Goal: Complete application form: Complete application form

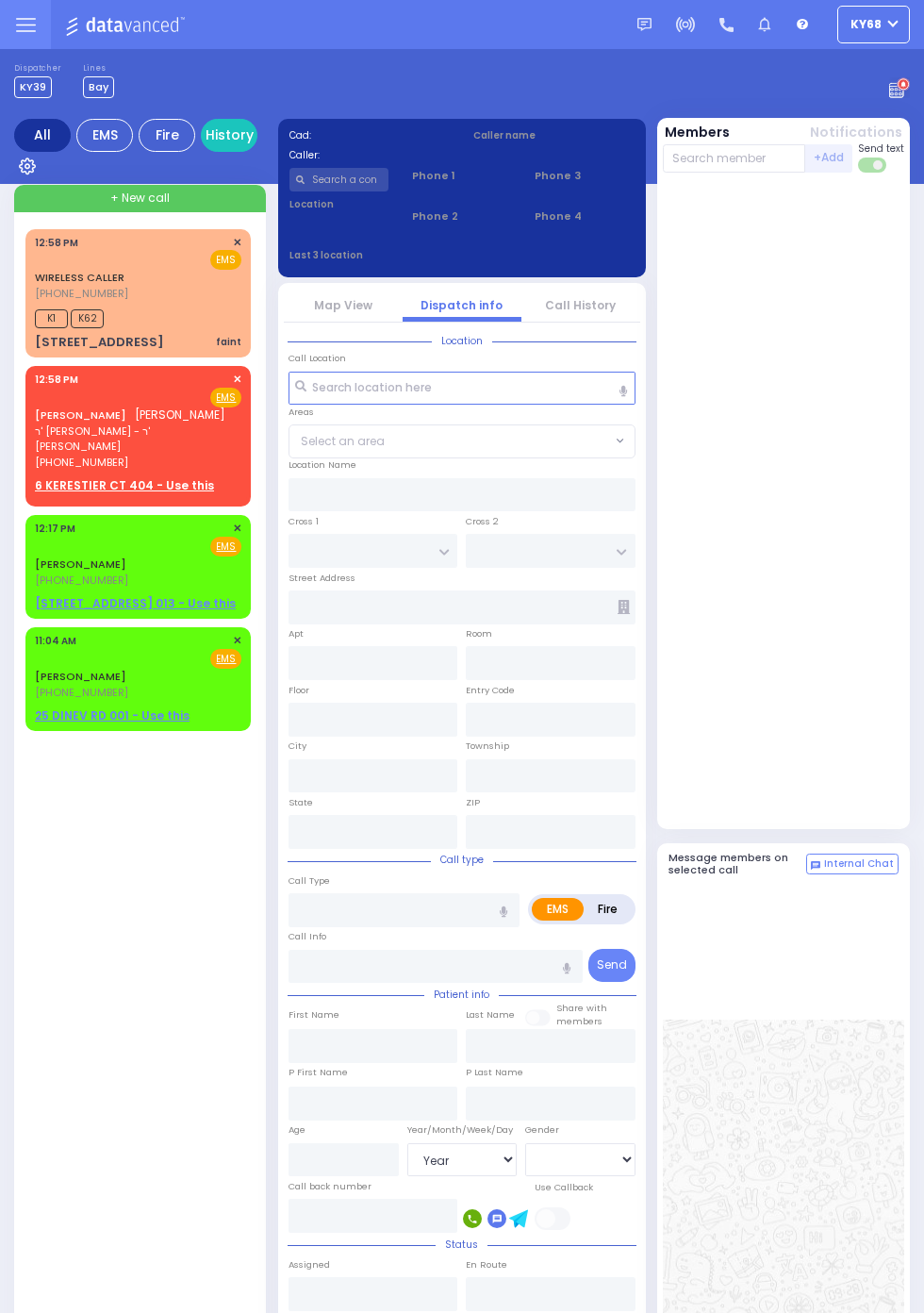
select select "Year"
select select "[DEMOGRAPHIC_DATA]"
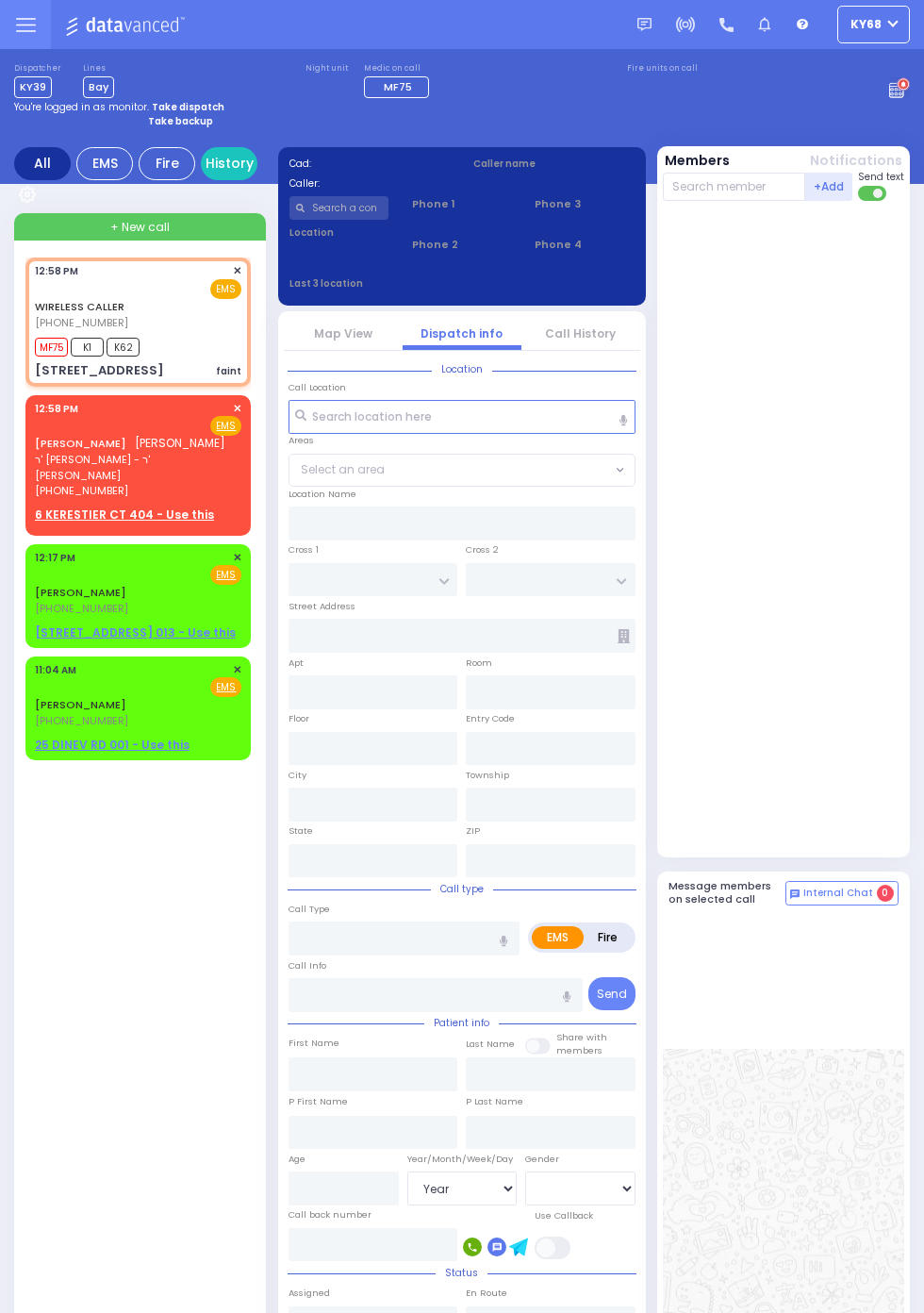
select select
type input "faint"
radio input "true"
type input "15"
select select "Year"
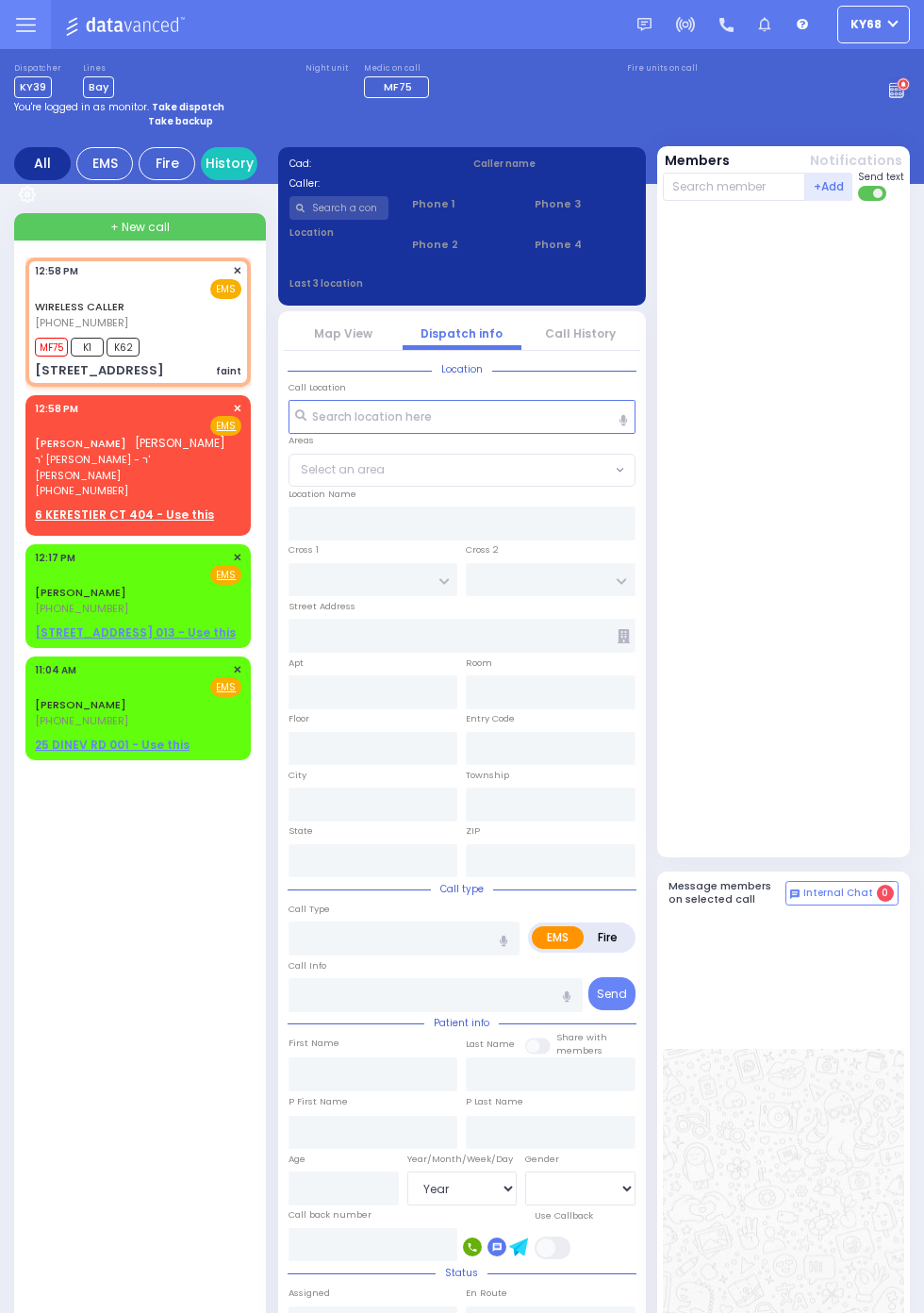
select select "[DEMOGRAPHIC_DATA]"
type input "12:58"
type input "12:59"
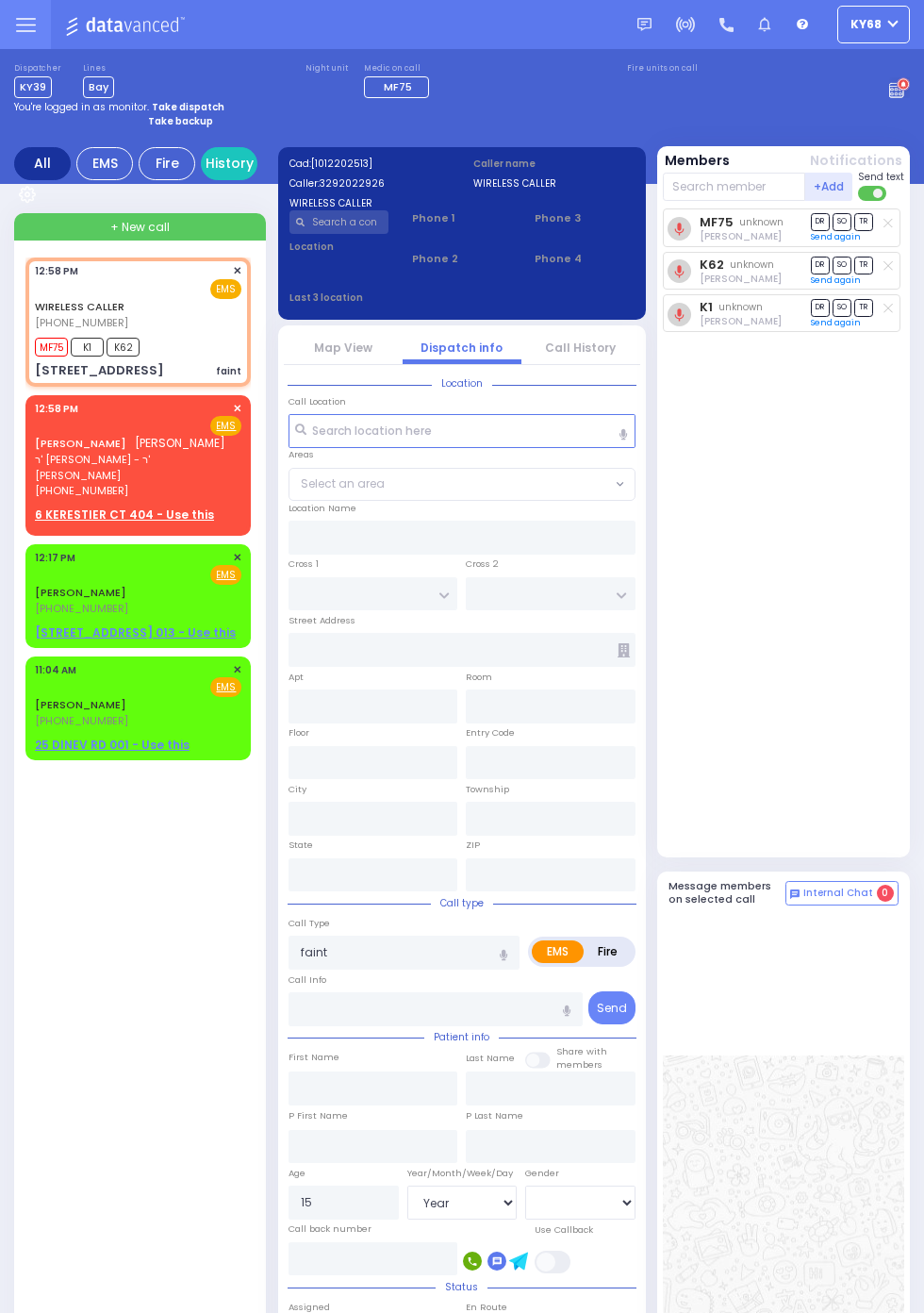
type input "6 KERESTIER CT"
type input "404"
type input "MONROE"
type input "[US_STATE]"
type input "10950"
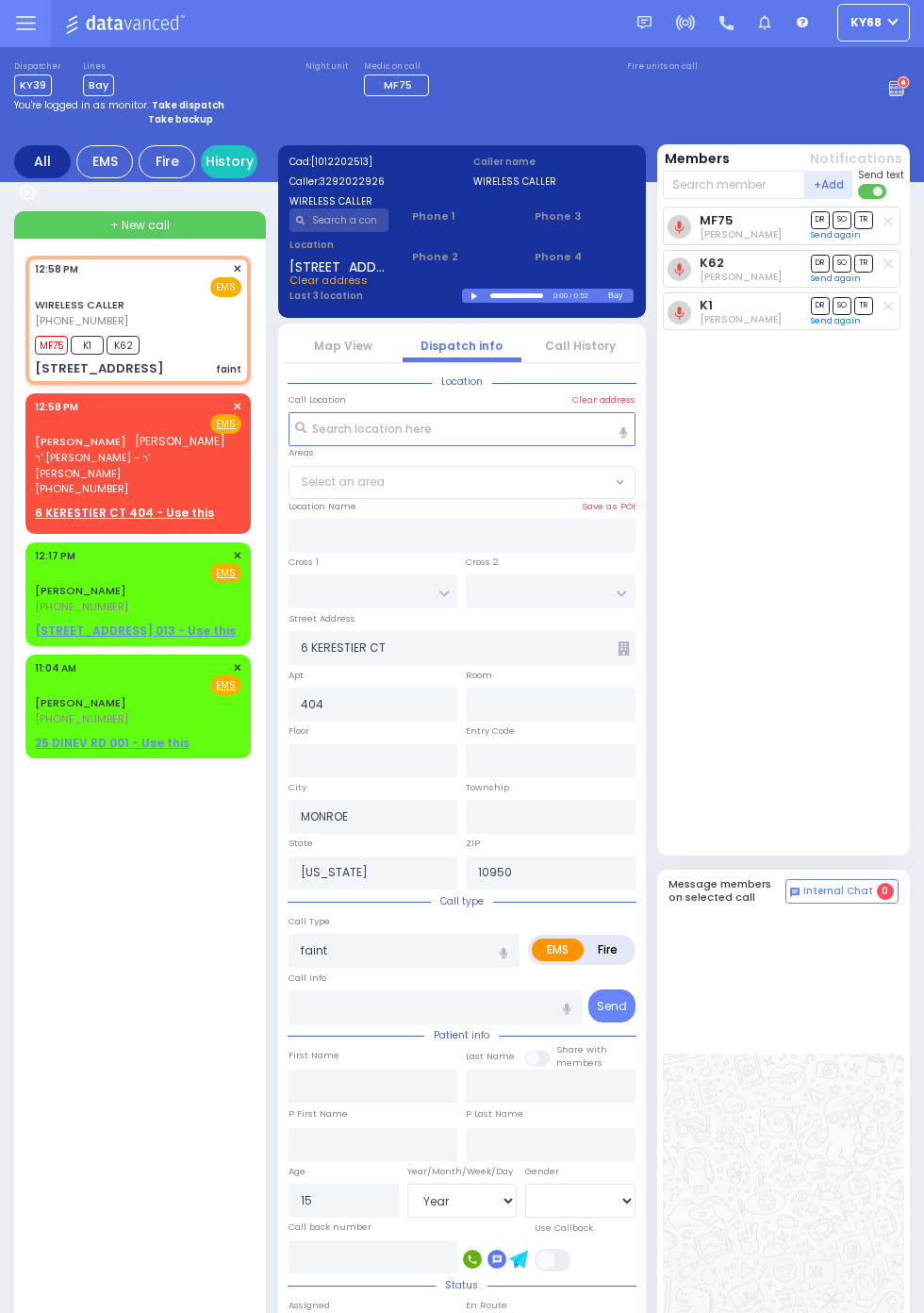
scroll to position [6, 0]
